Goal: Check status: Check status

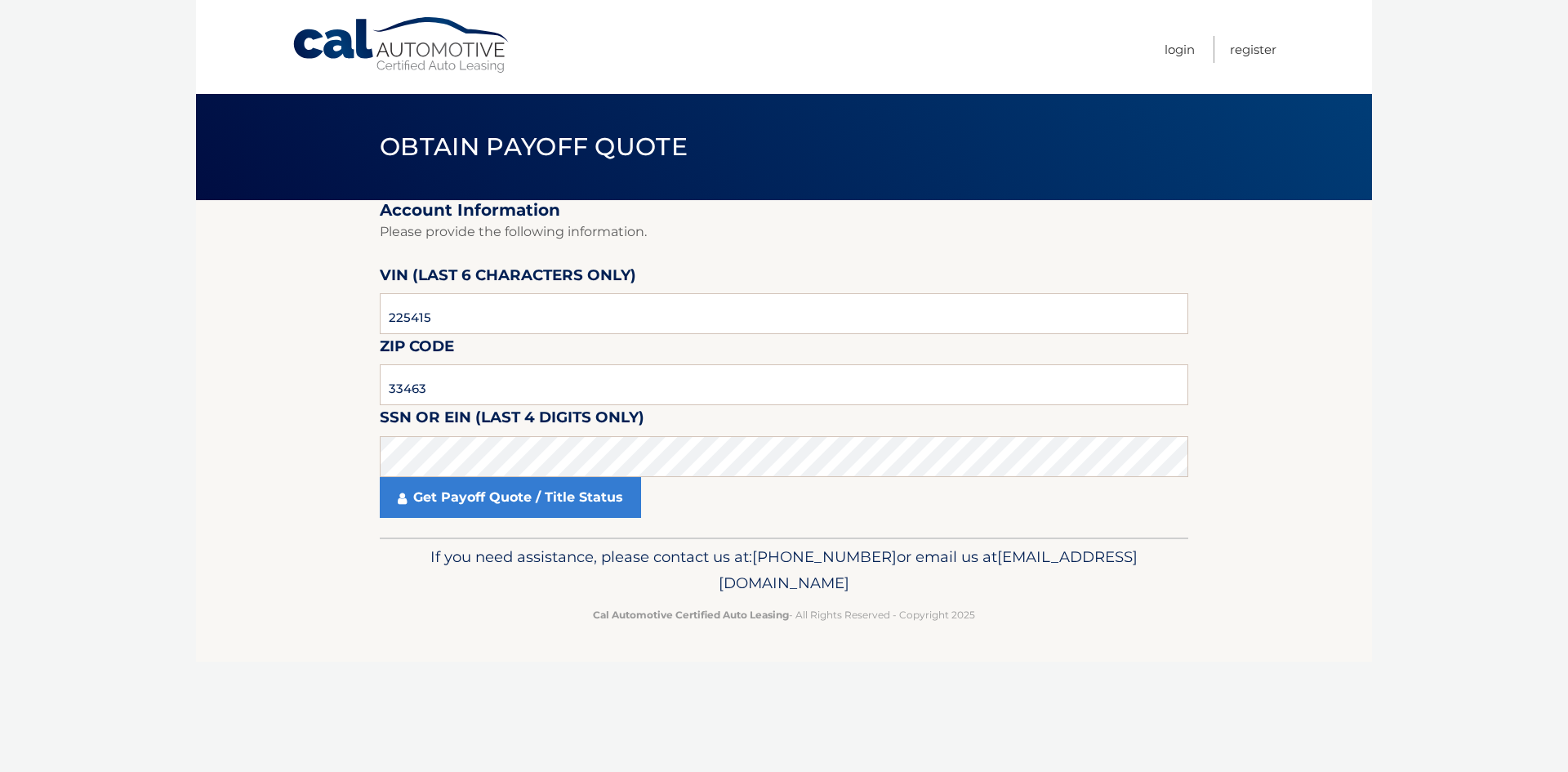
type input "33463"
click at [461, 512] on link "Get Payoff Quote / Title Status" at bounding box center [510, 497] width 261 height 40
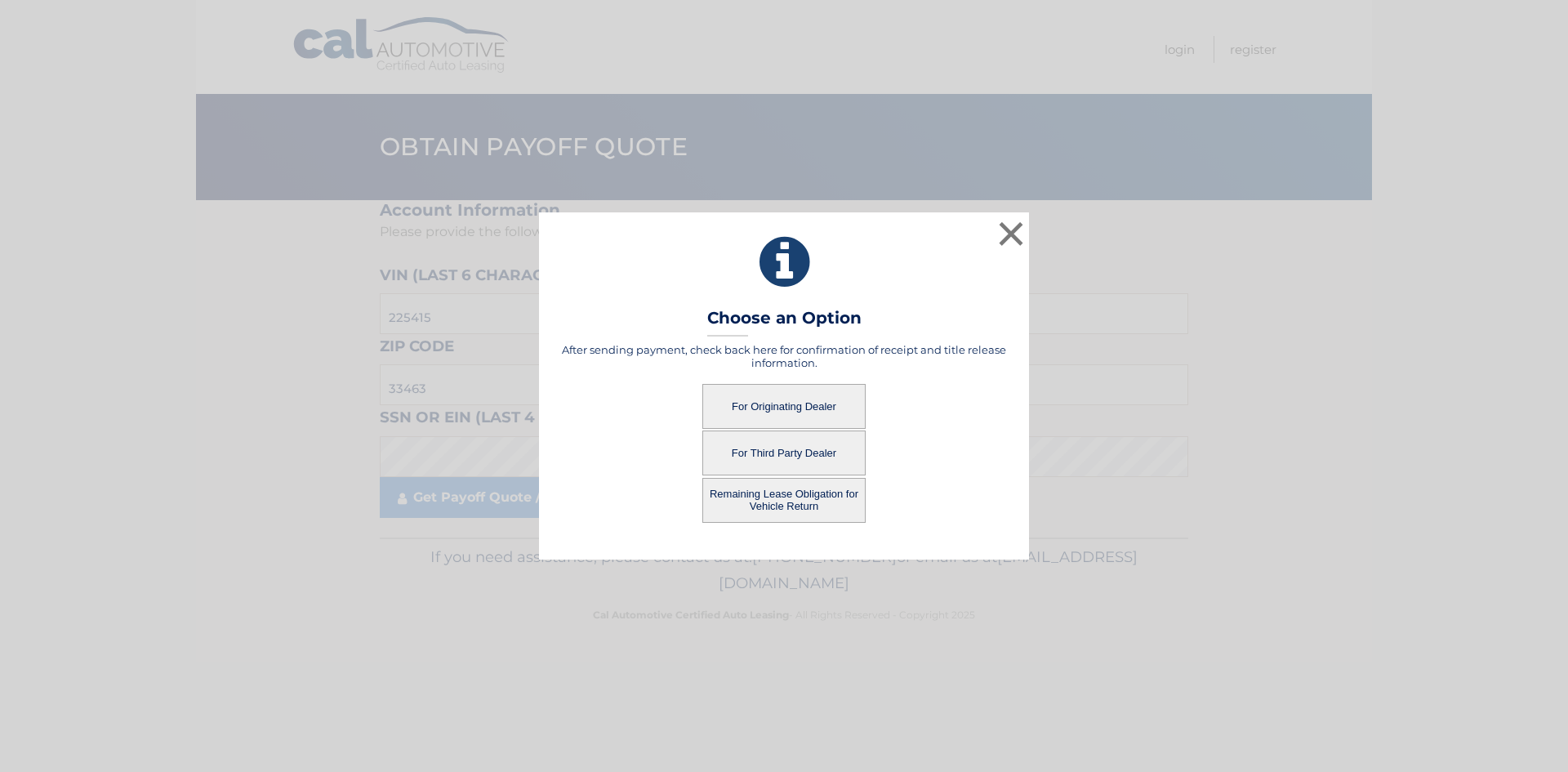
click at [807, 404] on button "For Originating Dealer" at bounding box center [784, 406] width 164 height 45
click at [779, 404] on button "For Originating Dealer" at bounding box center [784, 406] width 164 height 45
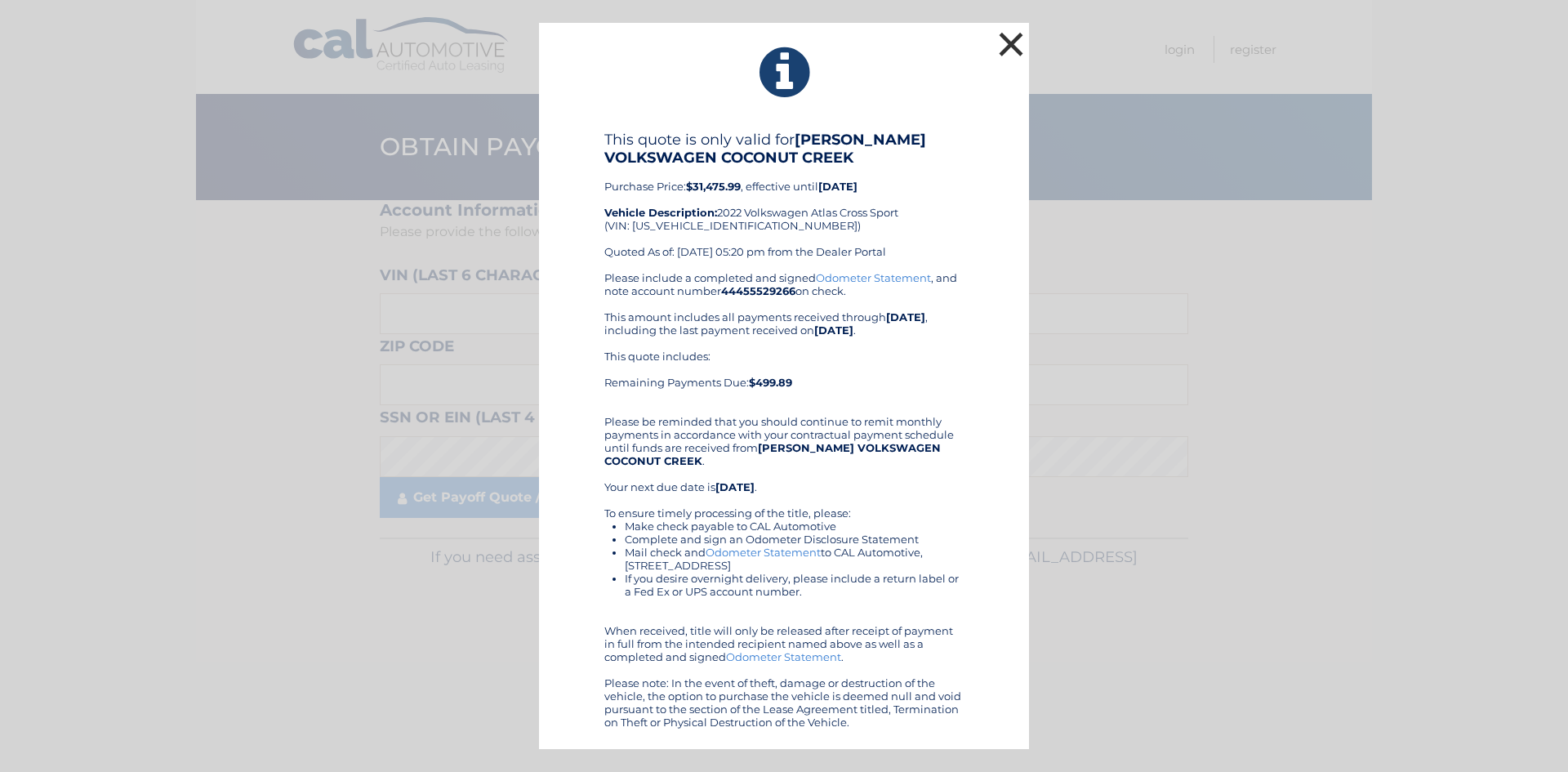
click at [1011, 38] on button "×" at bounding box center [1011, 44] width 33 height 33
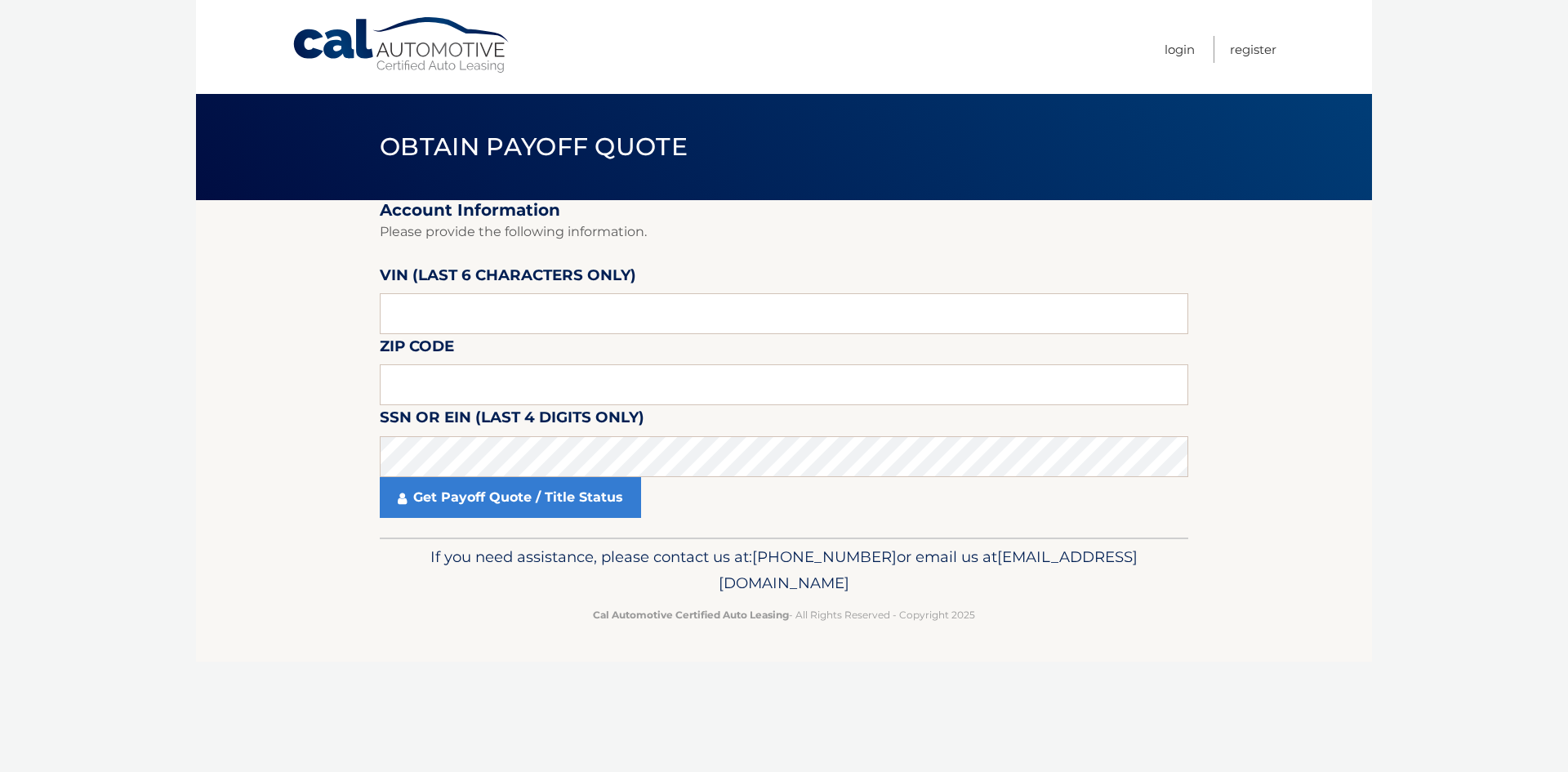
click at [1385, 426] on body "Cal Automotive Menu Login Register Obtain Payoff Quote" at bounding box center [784, 386] width 1568 height 772
drag, startPoint x: 1397, startPoint y: 379, endPoint x: 1404, endPoint y: 346, distance: 33.7
click at [1397, 373] on body "Cal Automotive Menu Login Register Obtain Payoff Quote" at bounding box center [784, 386] width 1568 height 772
drag, startPoint x: 1404, startPoint y: 346, endPoint x: 1415, endPoint y: 306, distance: 41.5
click at [1404, 344] on body "Cal Automotive Menu Login Register Obtain Payoff Quote" at bounding box center [784, 386] width 1568 height 772
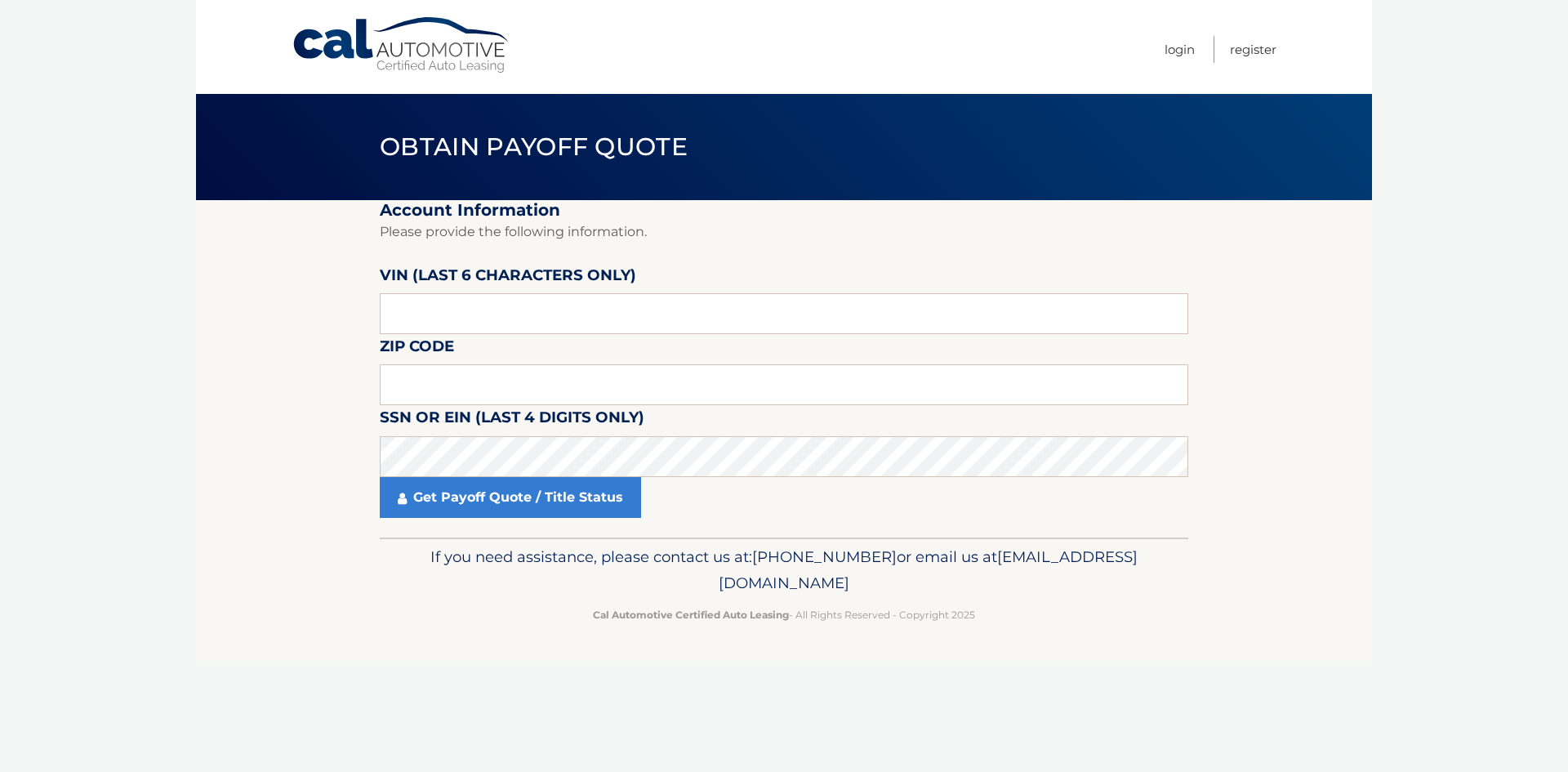
click at [1415, 306] on body "Cal Automotive Menu Login Register Obtain Payoff Quote" at bounding box center [784, 386] width 1568 height 772
click at [1467, 329] on body "Cal Automotive Menu Login Register Obtain Payoff Quote" at bounding box center [784, 386] width 1568 height 772
click at [1467, 303] on body "Cal Automotive Menu Login Register Obtain Payoff Quote" at bounding box center [784, 386] width 1568 height 772
